Goal: Understand process/instructions: Learn how to perform a task or action

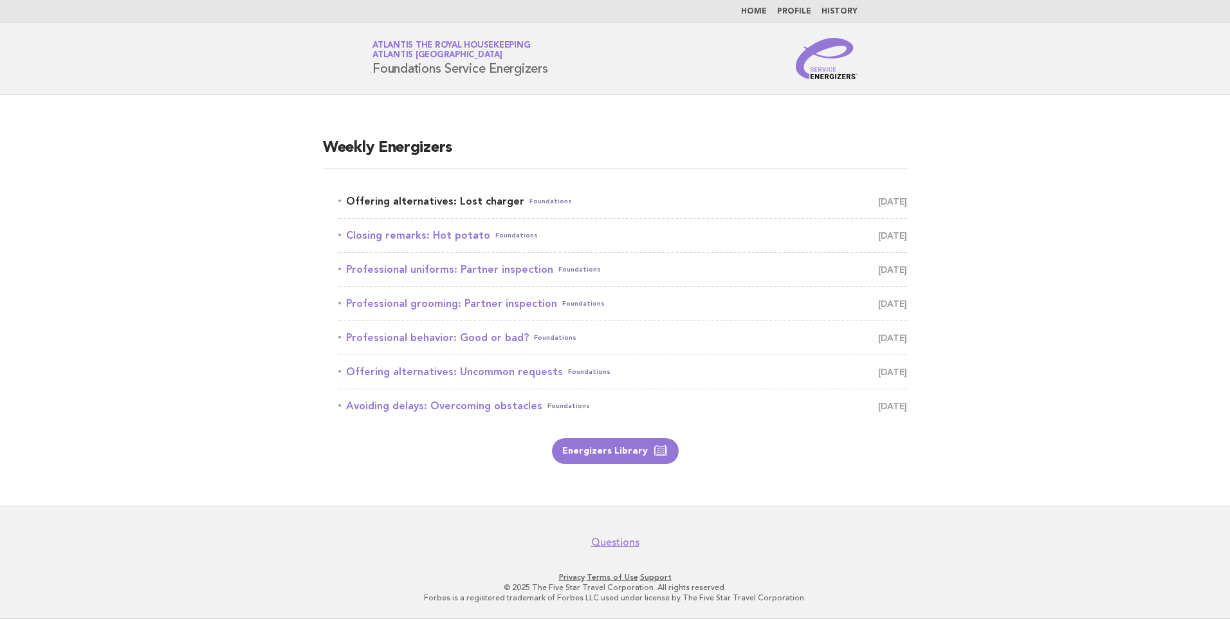
click at [499, 193] on link "Offering alternatives: Lost charger Foundations [DATE]" at bounding box center [622, 201] width 569 height 18
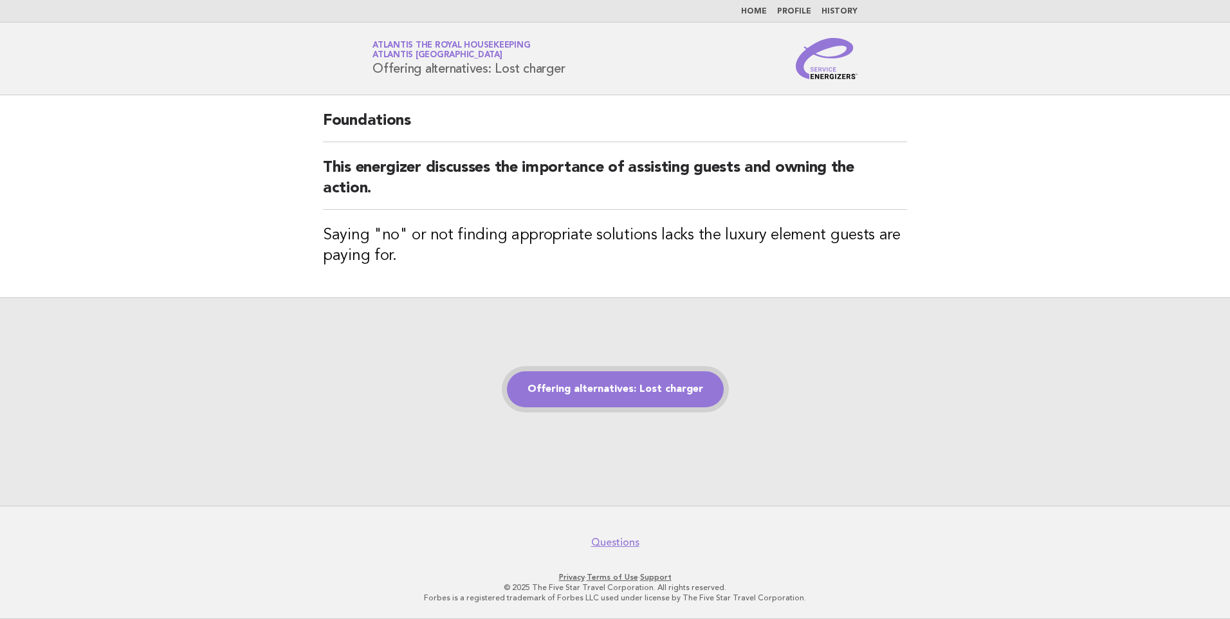
click at [674, 381] on link "Offering alternatives: Lost charger" at bounding box center [615, 389] width 217 height 36
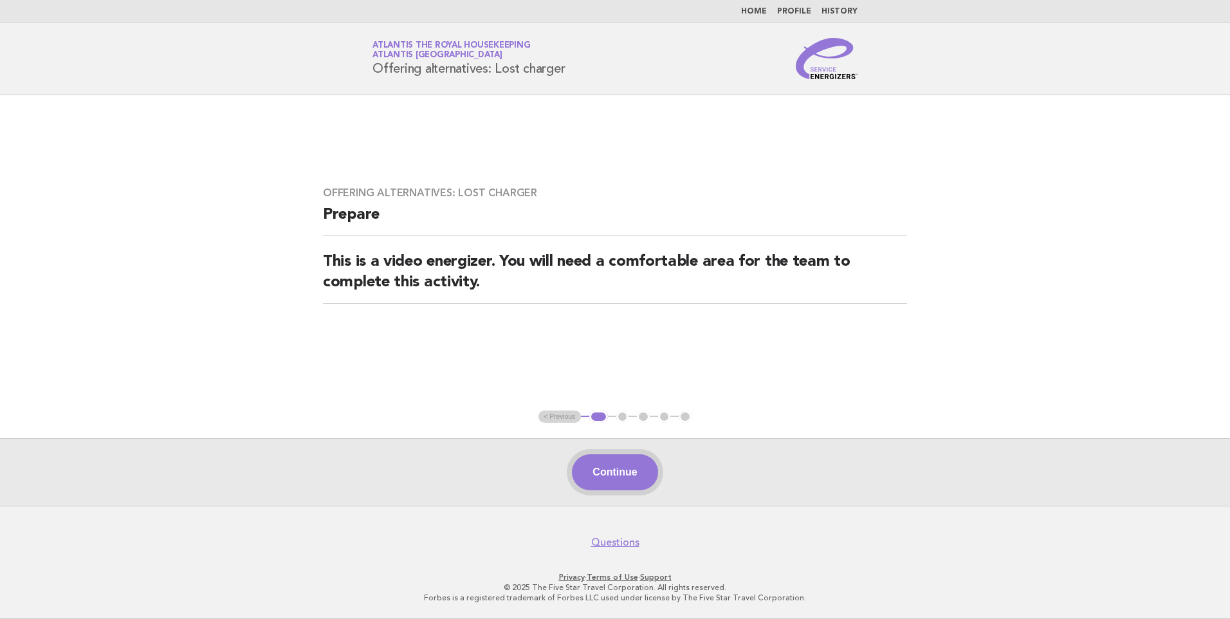
click at [619, 471] on button "Continue" at bounding box center [615, 472] width 86 height 36
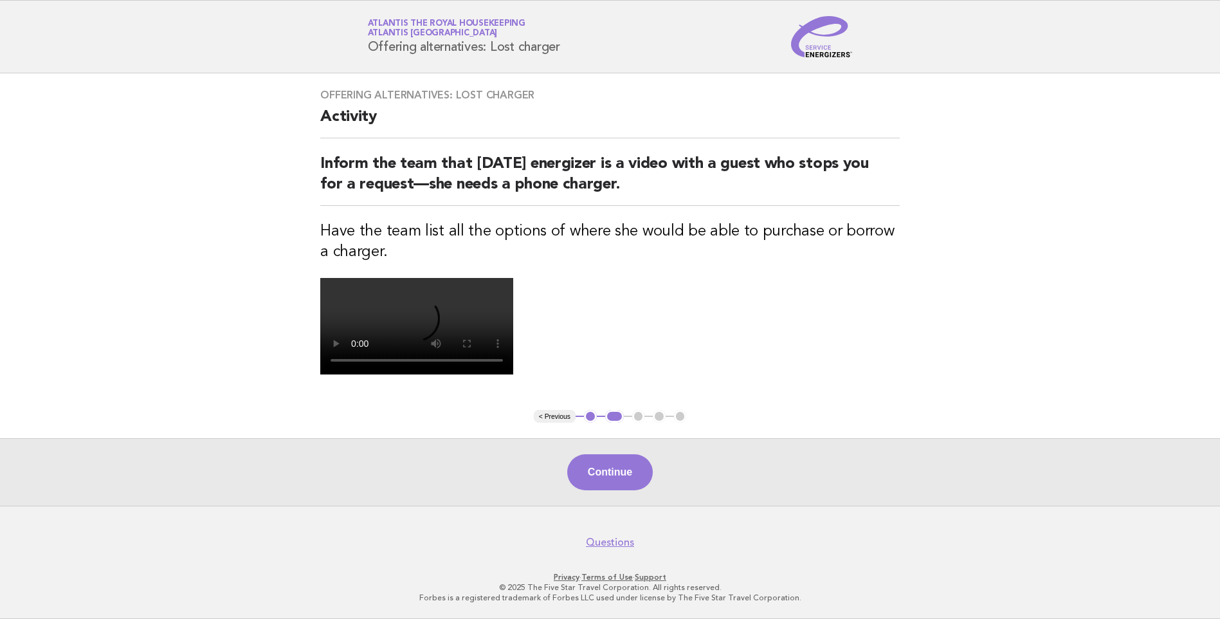
scroll to position [129, 0]
click at [608, 490] on button "Continue" at bounding box center [610, 472] width 86 height 36
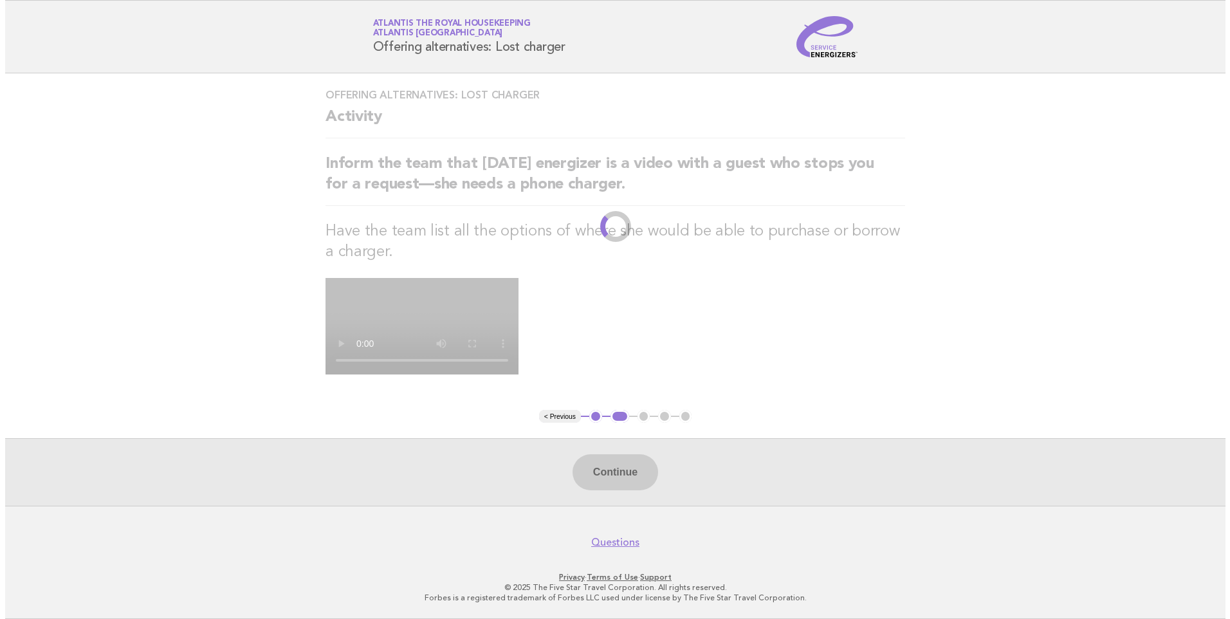
scroll to position [0, 0]
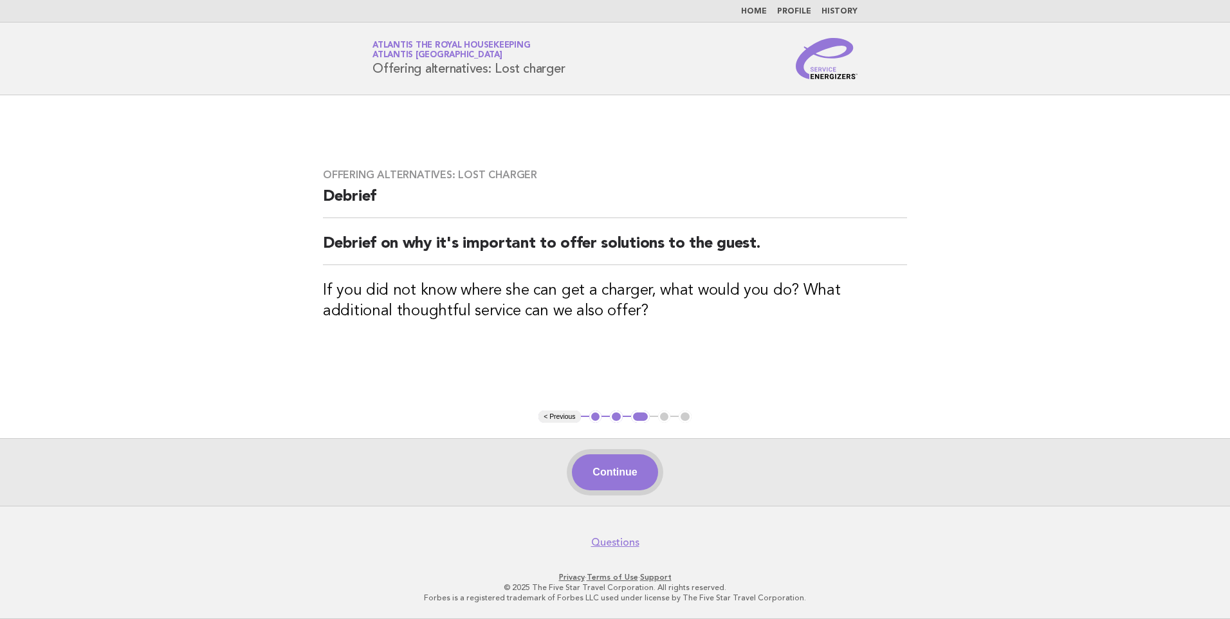
click at [630, 464] on button "Continue" at bounding box center [615, 472] width 86 height 36
